Goal: Find specific page/section: Find specific page/section

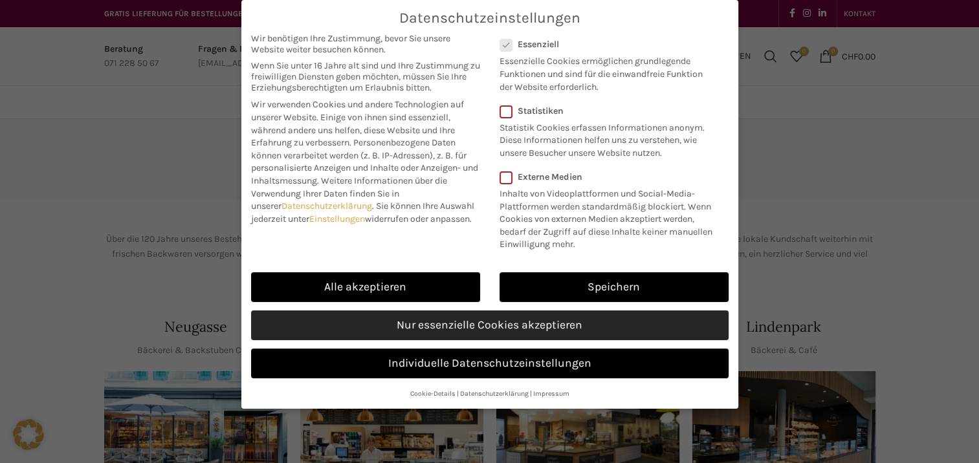
click at [390, 322] on link "Nur essenzielle Cookies akzeptieren" at bounding box center [490, 326] width 478 height 30
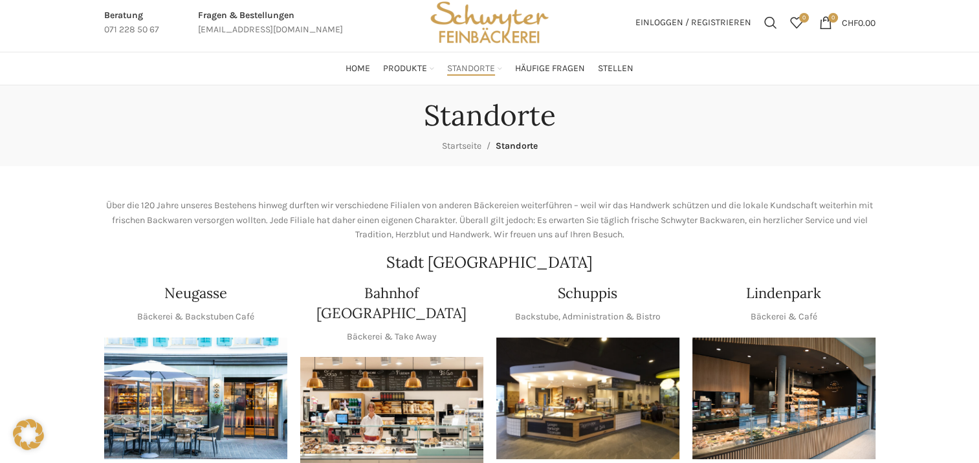
scroll to position [65, 0]
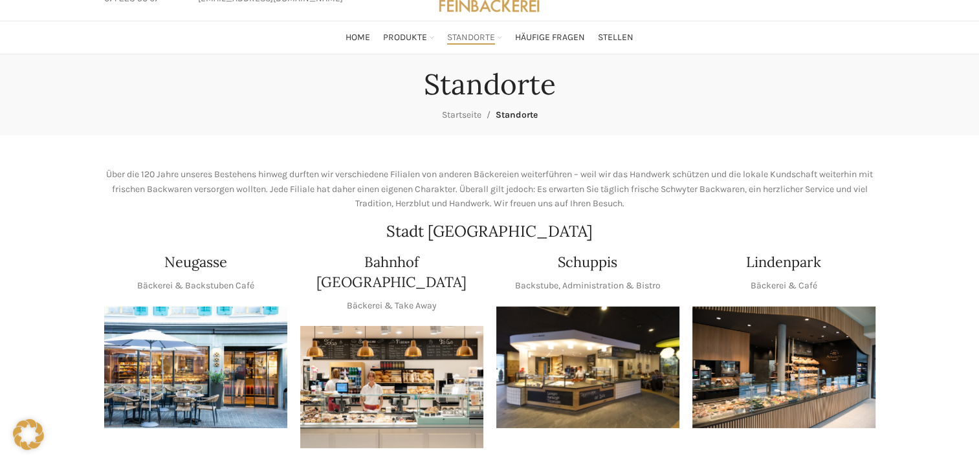
click at [195, 262] on h4 "Neugasse" at bounding box center [195, 262] width 63 height 20
click at [194, 376] on img "1 / 1" at bounding box center [195, 368] width 183 height 122
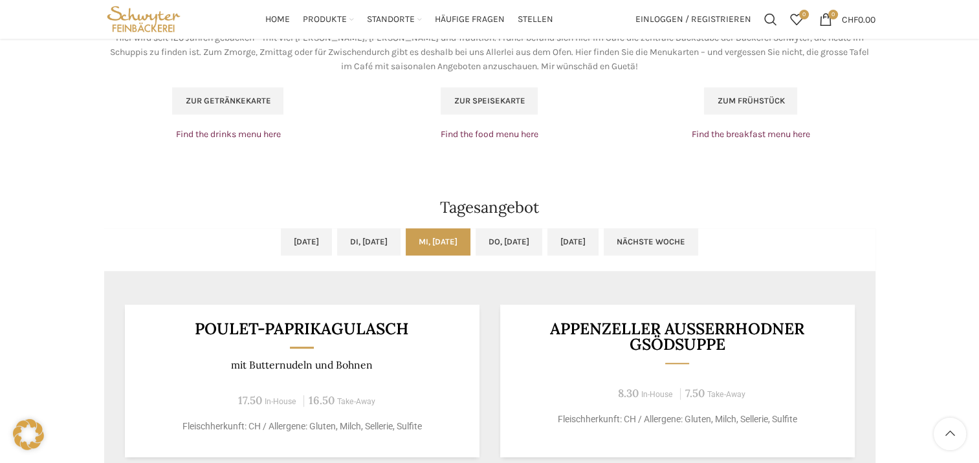
scroll to position [1100, 0]
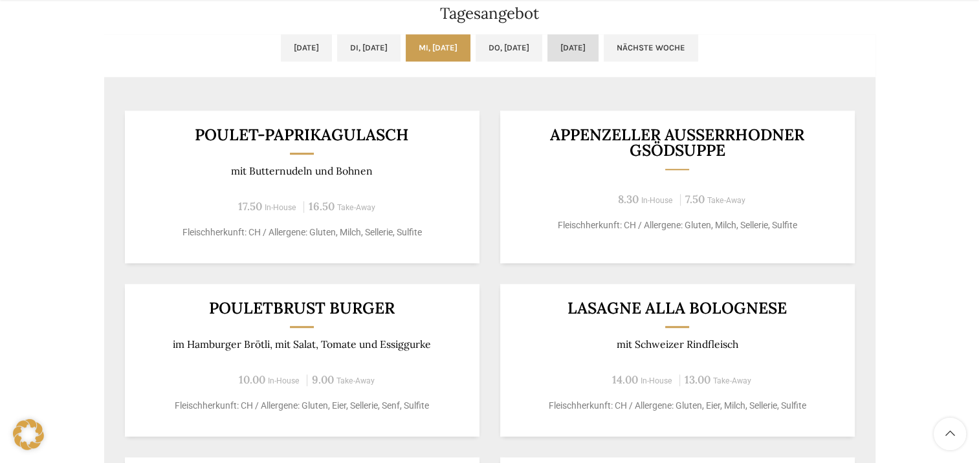
click at [592, 44] on link "[DATE]" at bounding box center [573, 47] width 51 height 27
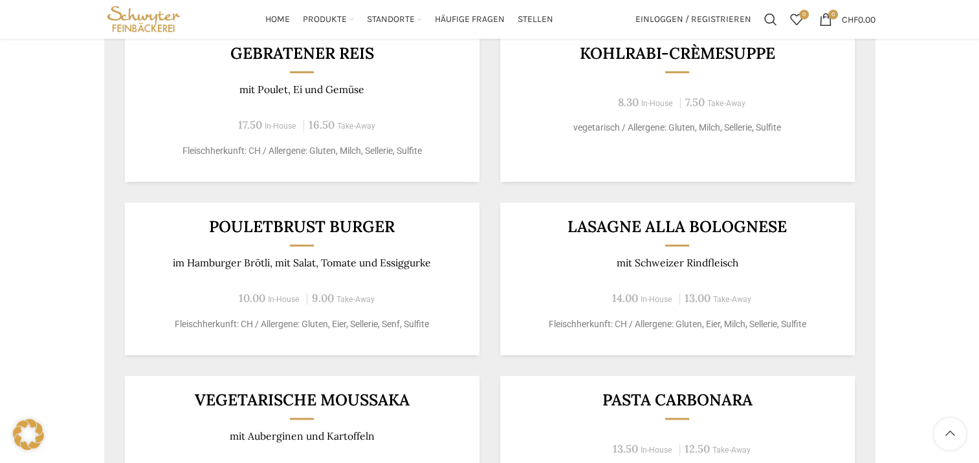
scroll to position [1036, 0]
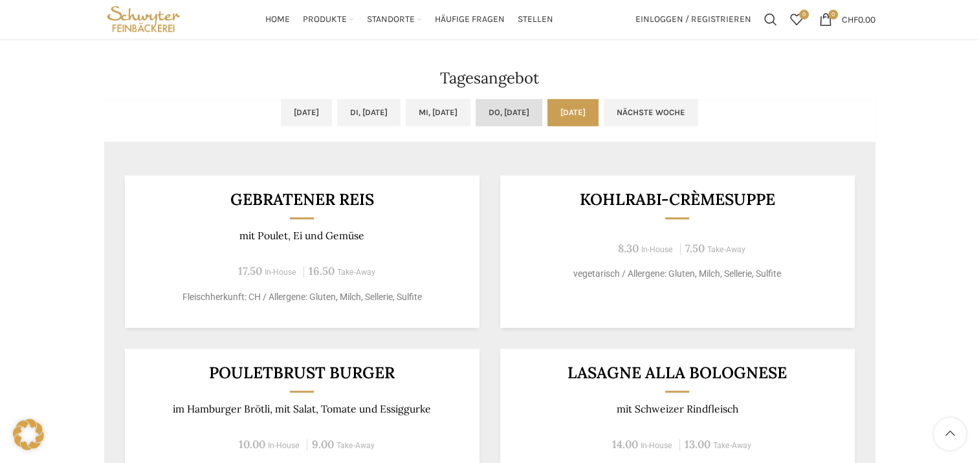
click at [540, 104] on link "Do, [DATE]" at bounding box center [509, 112] width 67 height 27
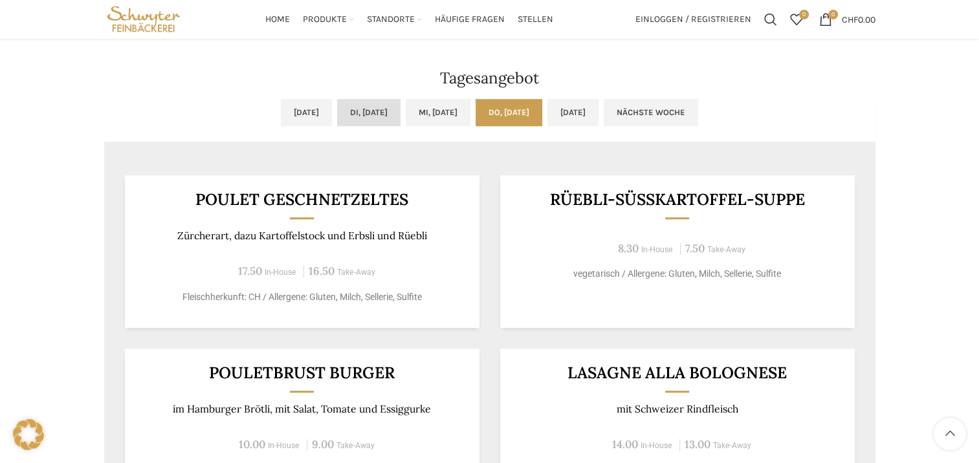
click at [362, 118] on link "Di, [DATE]" at bounding box center [368, 112] width 63 height 27
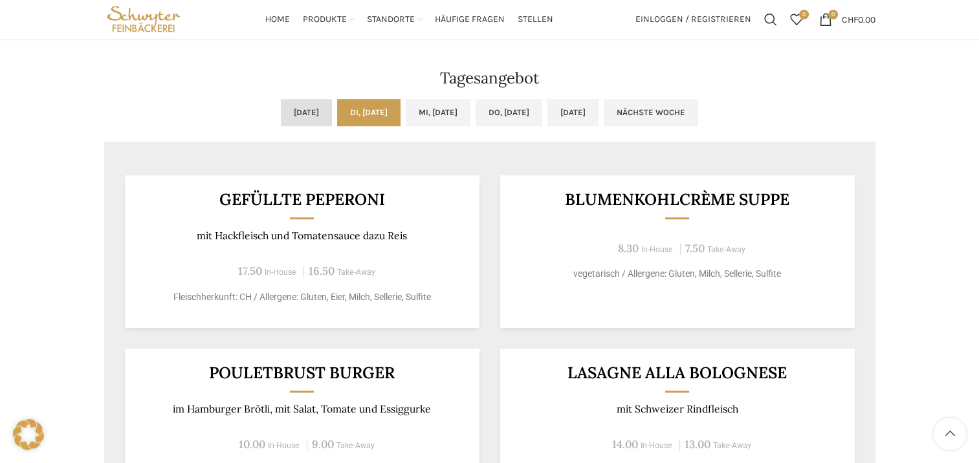
click at [281, 106] on link "[DATE]" at bounding box center [306, 112] width 51 height 27
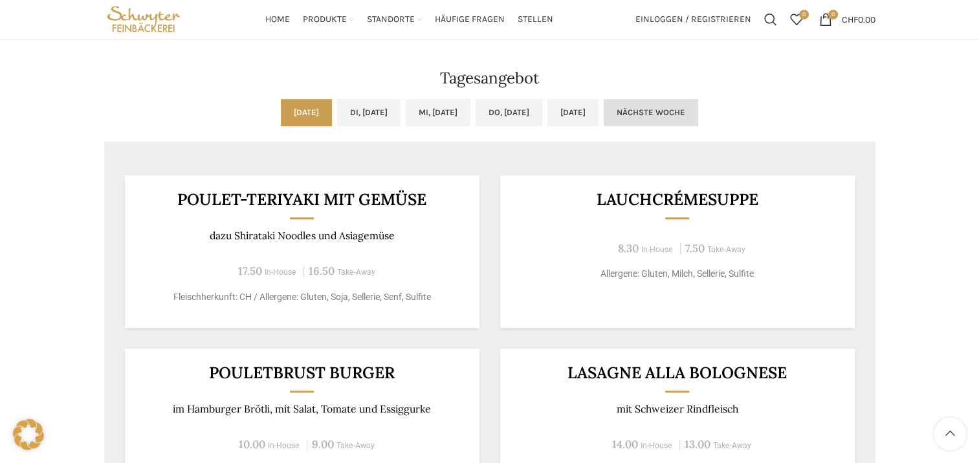
click at [678, 107] on link "Nächste Woche" at bounding box center [651, 112] width 94 height 27
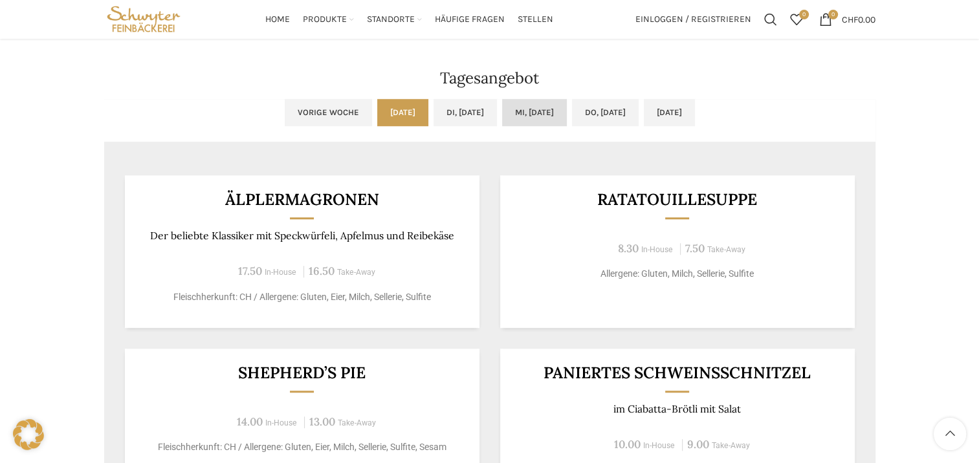
click at [518, 111] on link "Mi, [DATE]" at bounding box center [534, 112] width 65 height 27
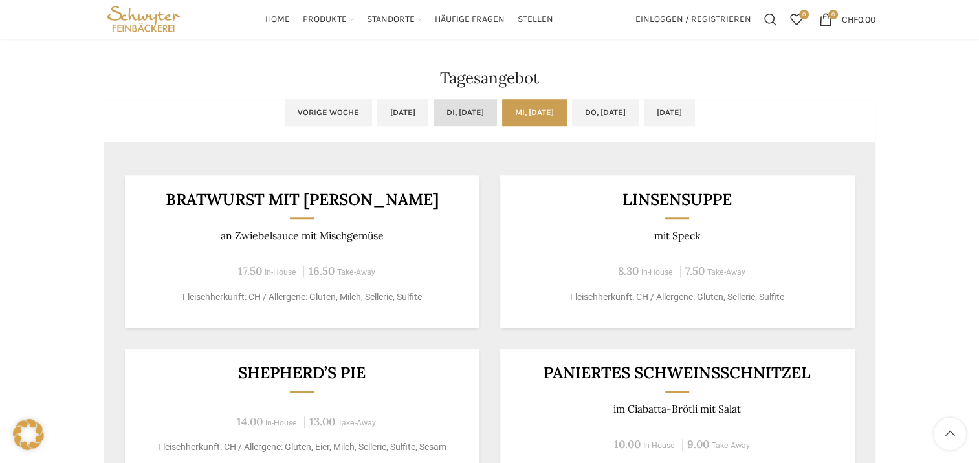
click at [480, 111] on link "Di, [DATE]" at bounding box center [465, 112] width 63 height 27
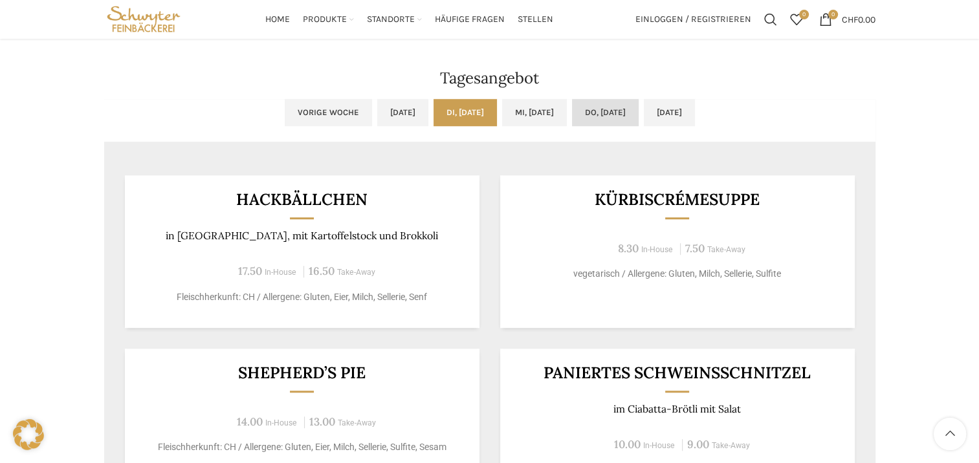
click at [611, 109] on link "Do, [DATE]" at bounding box center [605, 112] width 67 height 27
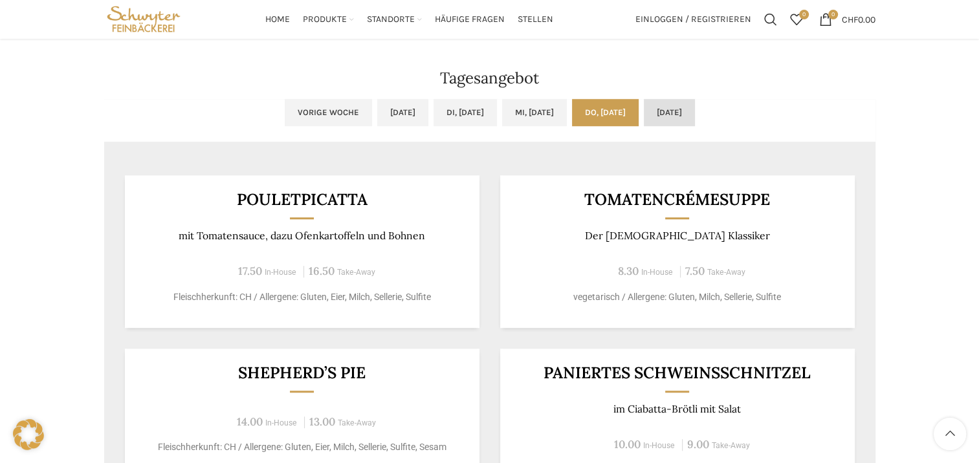
click at [673, 110] on link "[DATE]" at bounding box center [669, 112] width 51 height 27
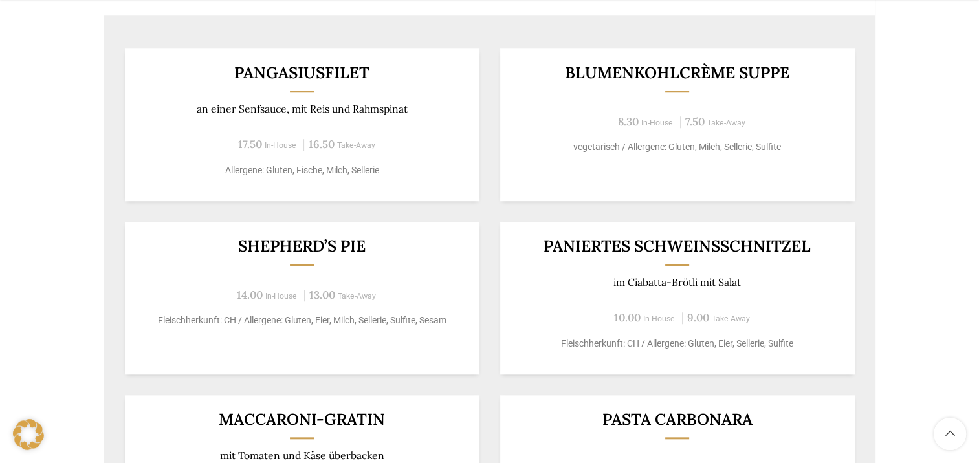
scroll to position [1165, 0]
